Goal: Task Accomplishment & Management: Use online tool/utility

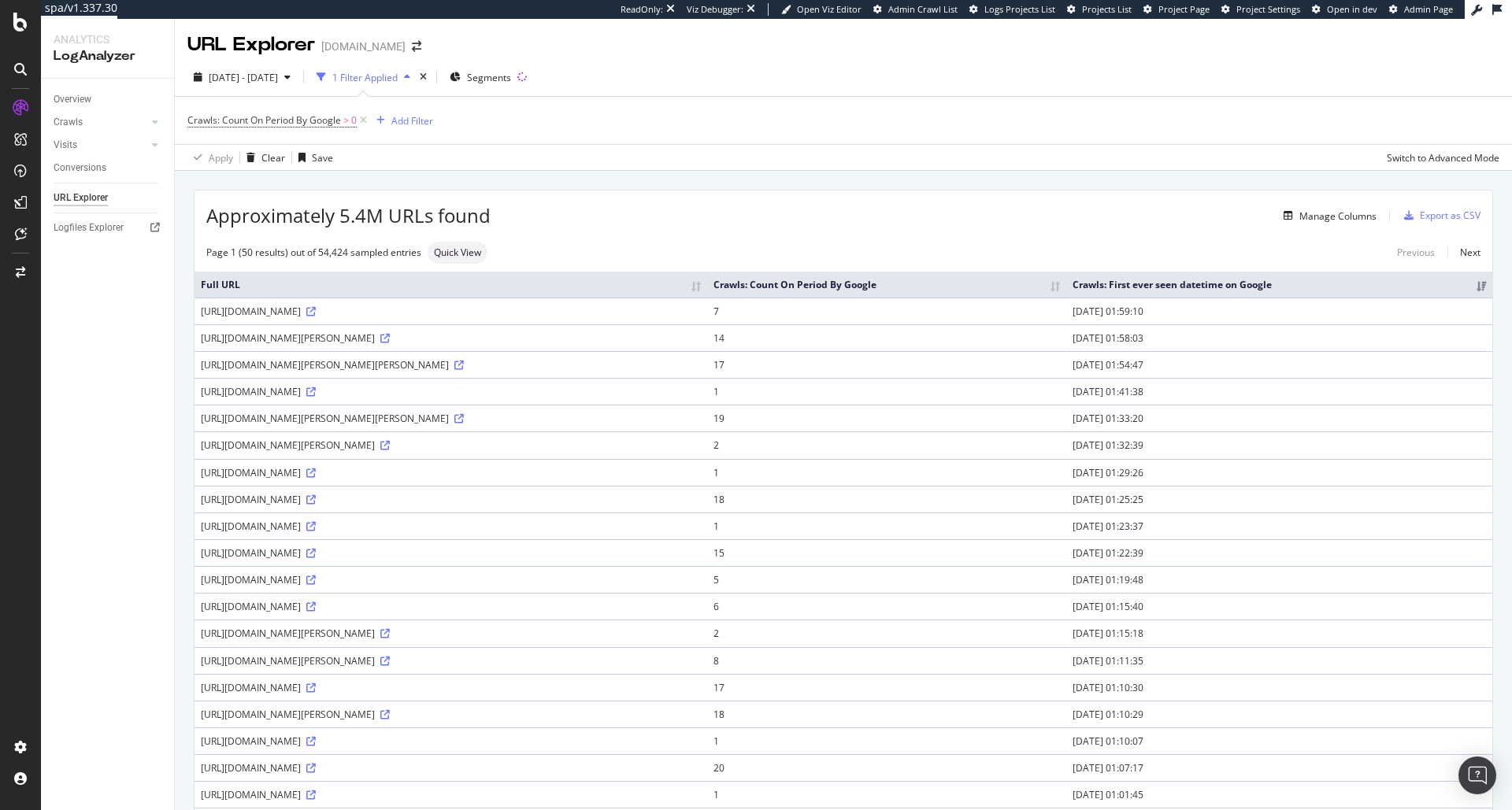
drag, startPoint x: 1220, startPoint y: 312, endPoint x: 1307, endPoint y: 312, distance: 87.0
click at [1307, 312] on td "[DATE] 01:59:10" at bounding box center [1278, 311] width 426 height 27
click at [1297, 333] on td "[DATE] 01:58:03" at bounding box center [1278, 338] width 426 height 27
click at [389, 336] on div "[URL][DOMAIN_NAME][PERSON_NAME]" at bounding box center [450, 338] width 499 height 14
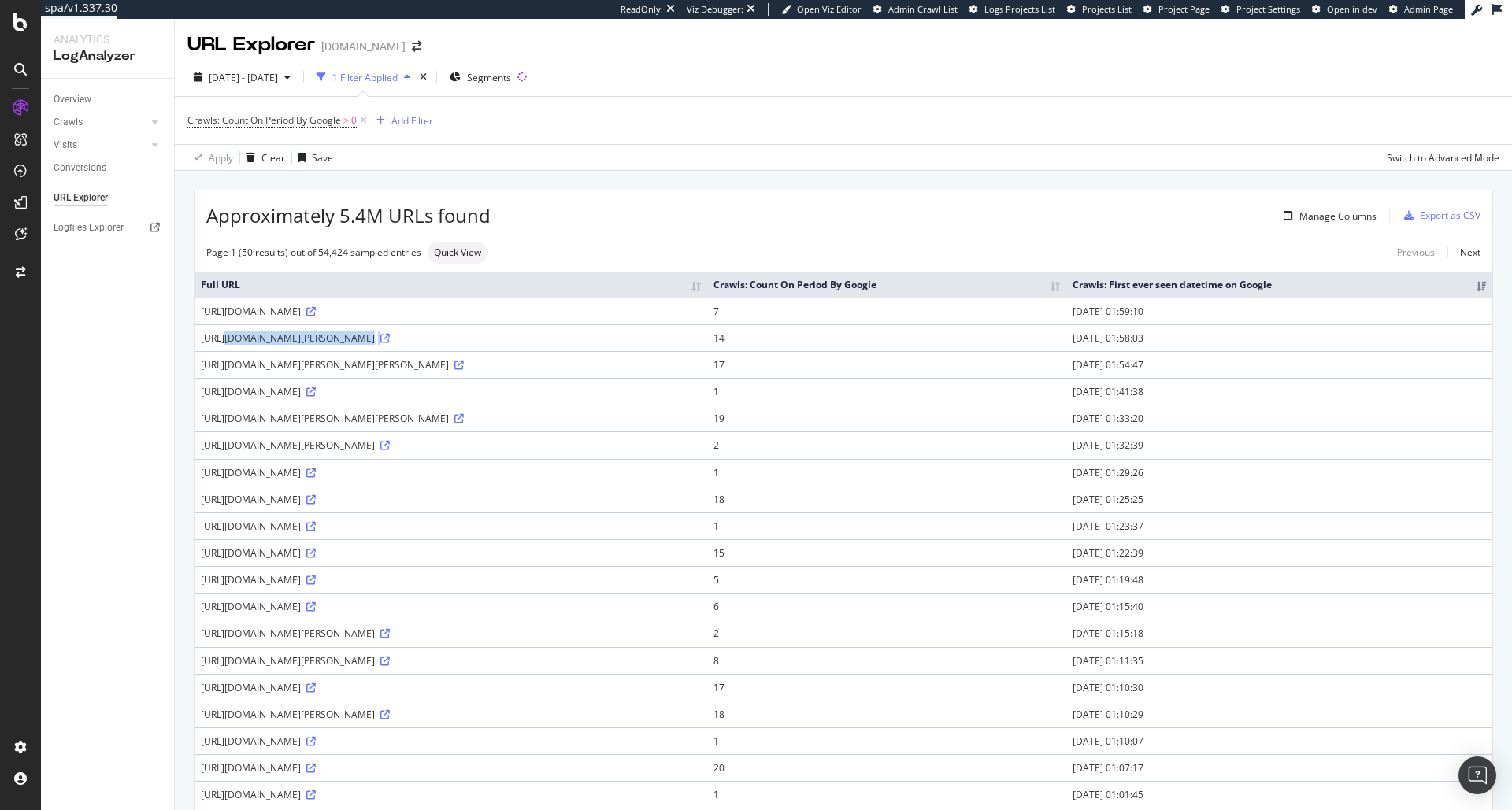
click at [389, 336] on div "[URL][DOMAIN_NAME][PERSON_NAME]" at bounding box center [450, 338] width 499 height 14
click at [1195, 7] on span "Project Page" at bounding box center [1184, 9] width 51 height 12
copy div "[URL][DOMAIN_NAME][PERSON_NAME]"
